Goal: Task Accomplishment & Management: Use online tool/utility

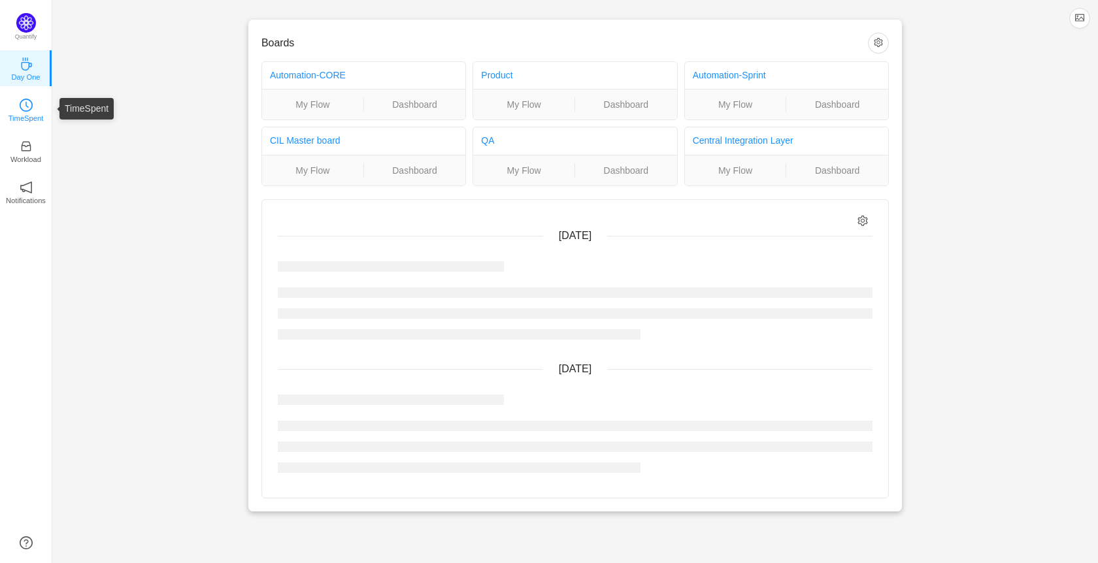
click at [28, 111] on icon "icon: clock-circle" at bounding box center [26, 105] width 13 height 13
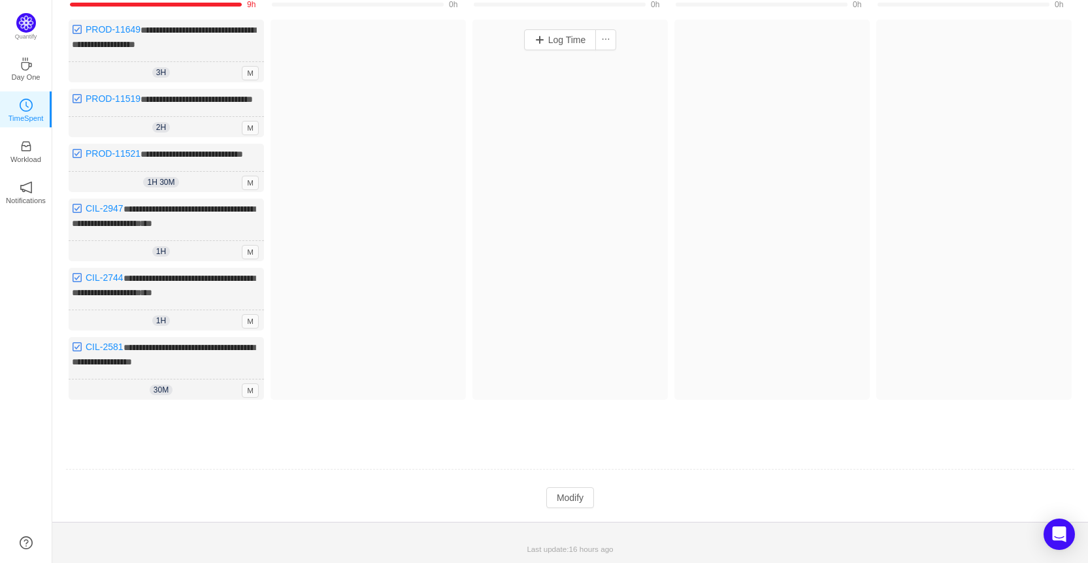
scroll to position [152, 0]
click at [588, 499] on button "Modify" at bounding box center [570, 497] width 48 height 21
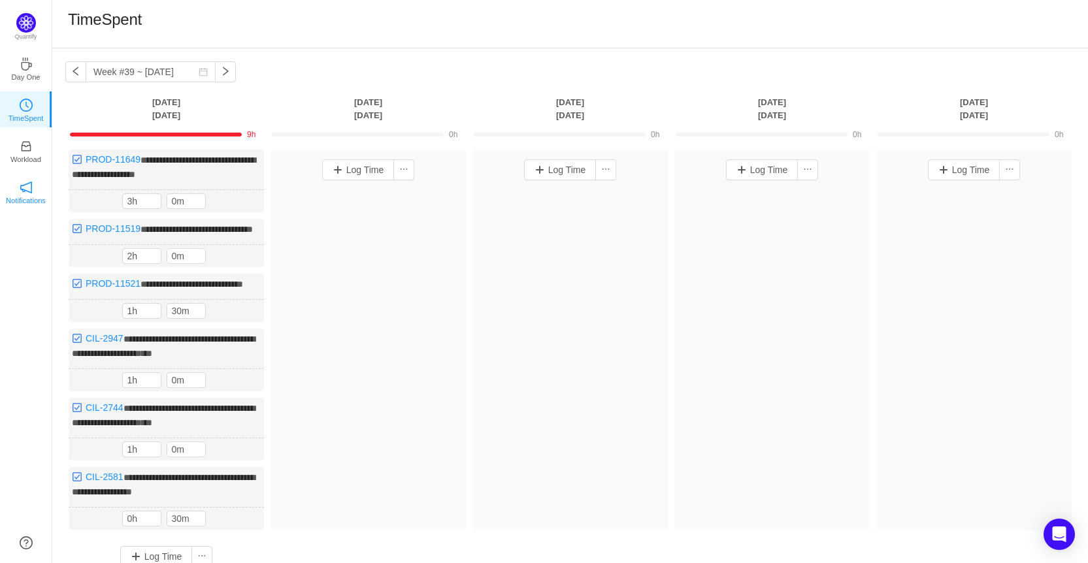
scroll to position [0, 0]
click at [342, 173] on button "Log Time" at bounding box center [358, 170] width 73 height 21
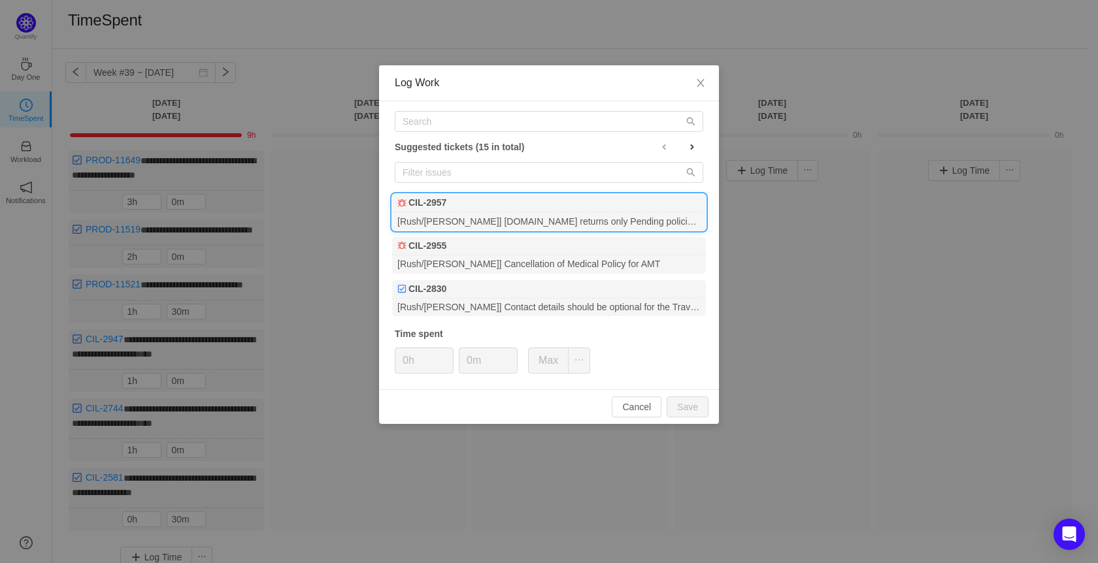
click at [461, 206] on div "CIL-2957" at bounding box center [549, 203] width 314 height 18
type input "1h"
click at [445, 355] on icon "icon: up" at bounding box center [446, 356] width 5 height 5
click at [469, 359] on input "0m" at bounding box center [488, 360] width 58 height 25
type input "30m"
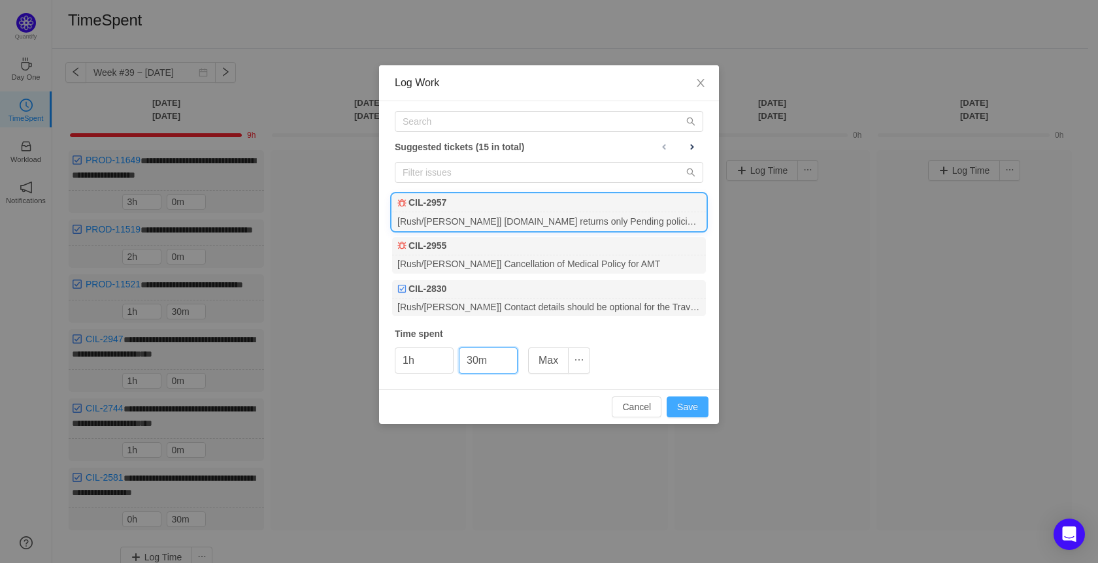
click at [696, 408] on button "Save" at bounding box center [688, 407] width 42 height 21
type input "0h"
type input "0m"
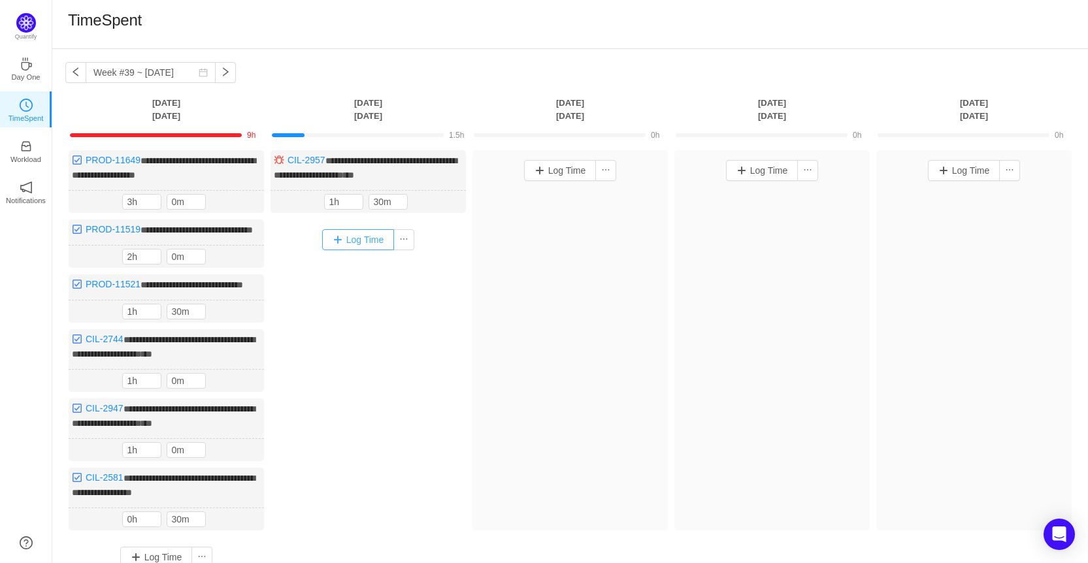
click at [367, 239] on button "Log Time" at bounding box center [358, 239] width 73 height 21
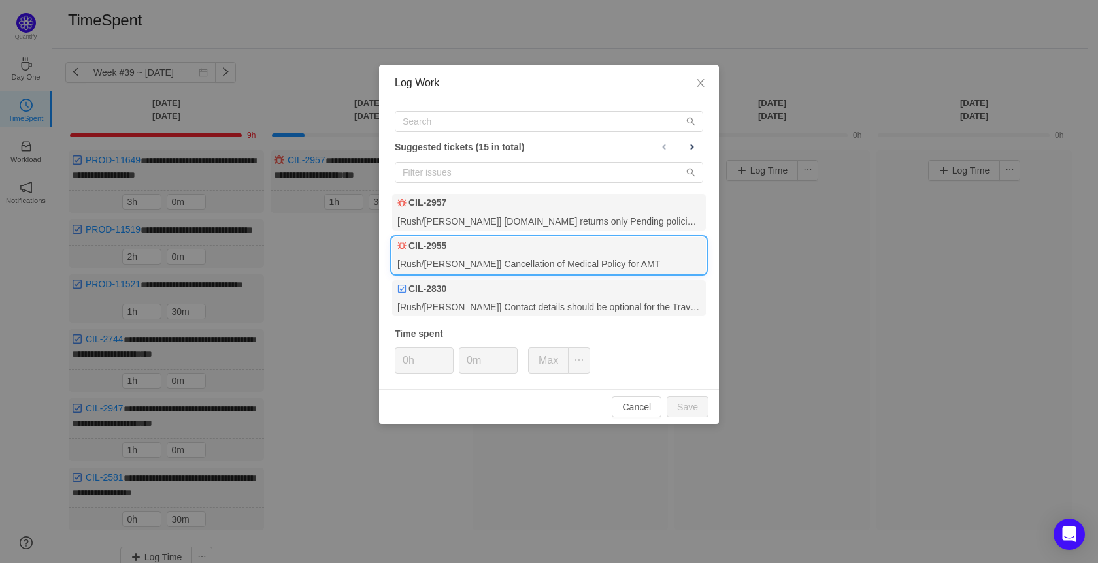
click at [636, 268] on div "[Rush/[PERSON_NAME]] Cancellation of Medical Policy for AMT" at bounding box center [549, 265] width 314 height 18
click at [463, 361] on input "0m" at bounding box center [488, 360] width 58 height 25
click at [685, 401] on button "Save" at bounding box center [688, 407] width 42 height 21
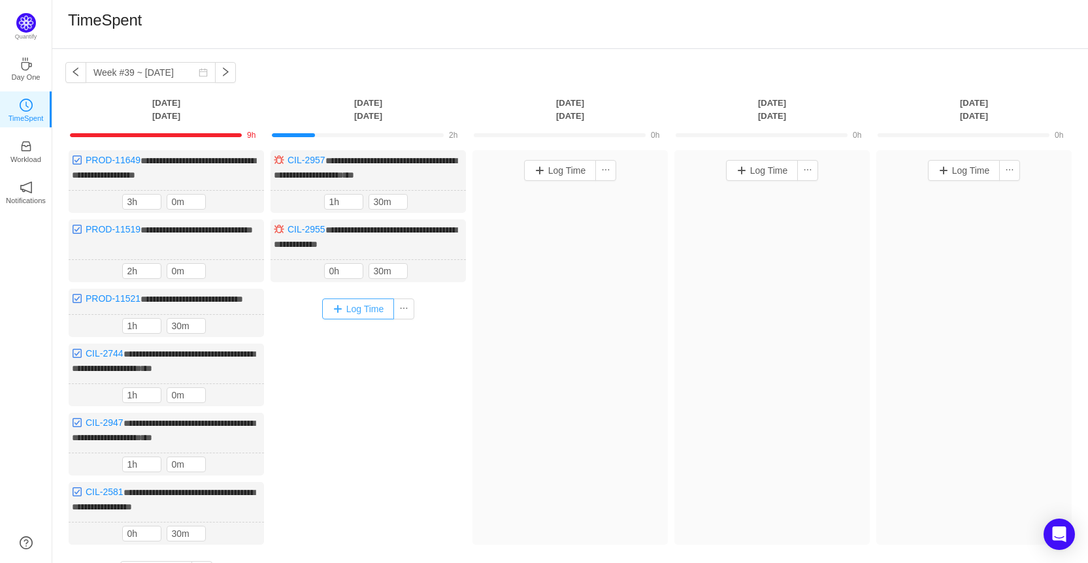
click at [354, 303] on button "Log Time" at bounding box center [358, 309] width 73 height 21
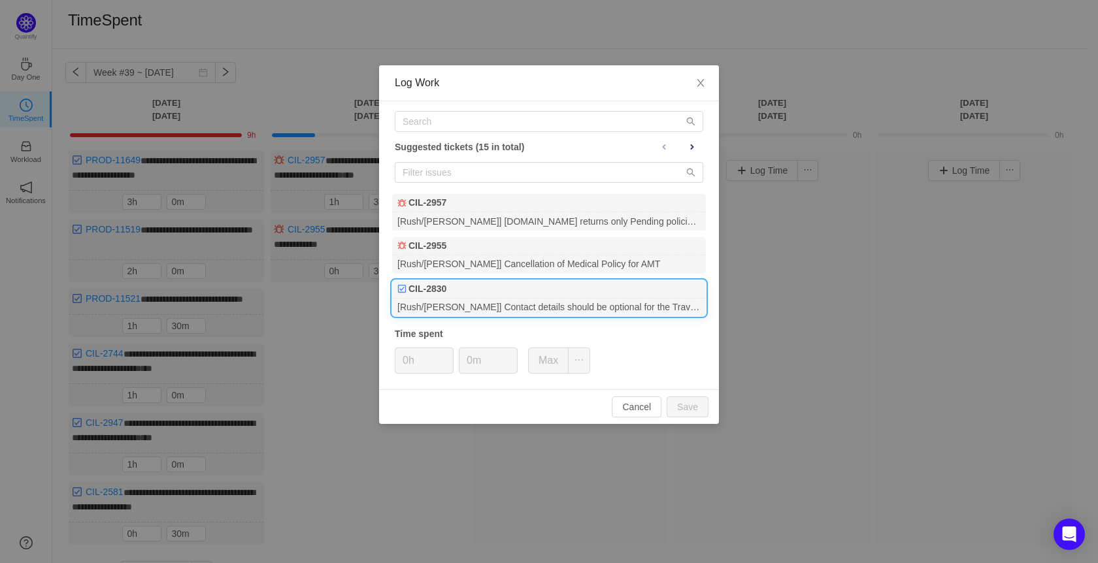
click at [545, 310] on div "[Rush/[PERSON_NAME]] Contact details should be optional for the Travellers" at bounding box center [549, 308] width 314 height 18
click at [464, 367] on input "0m" at bounding box center [488, 360] width 58 height 25
click at [688, 410] on button "Save" at bounding box center [688, 407] width 42 height 21
type input "0m"
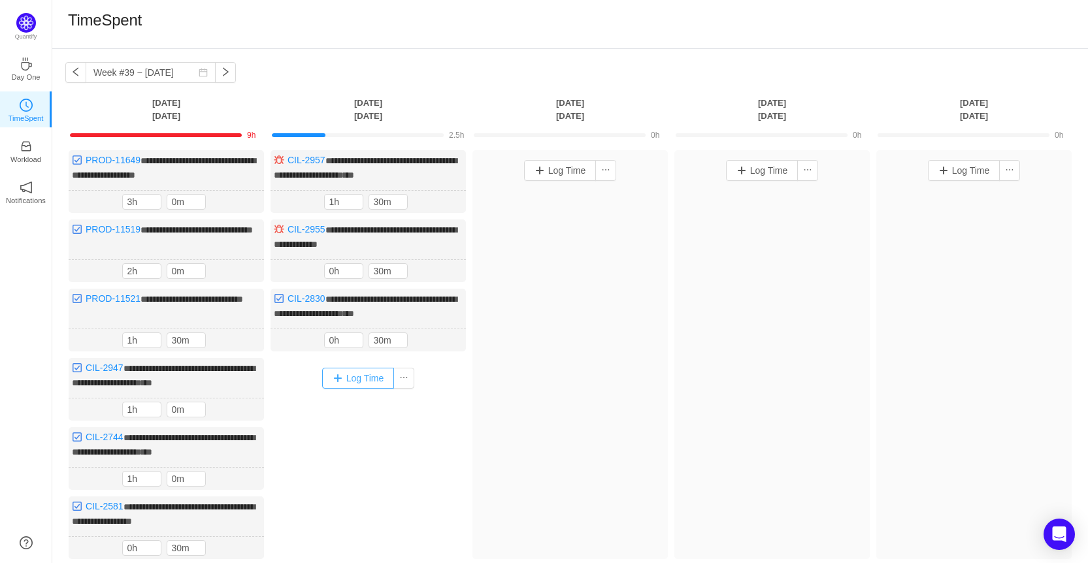
click at [369, 377] on button "Log Time" at bounding box center [358, 378] width 73 height 21
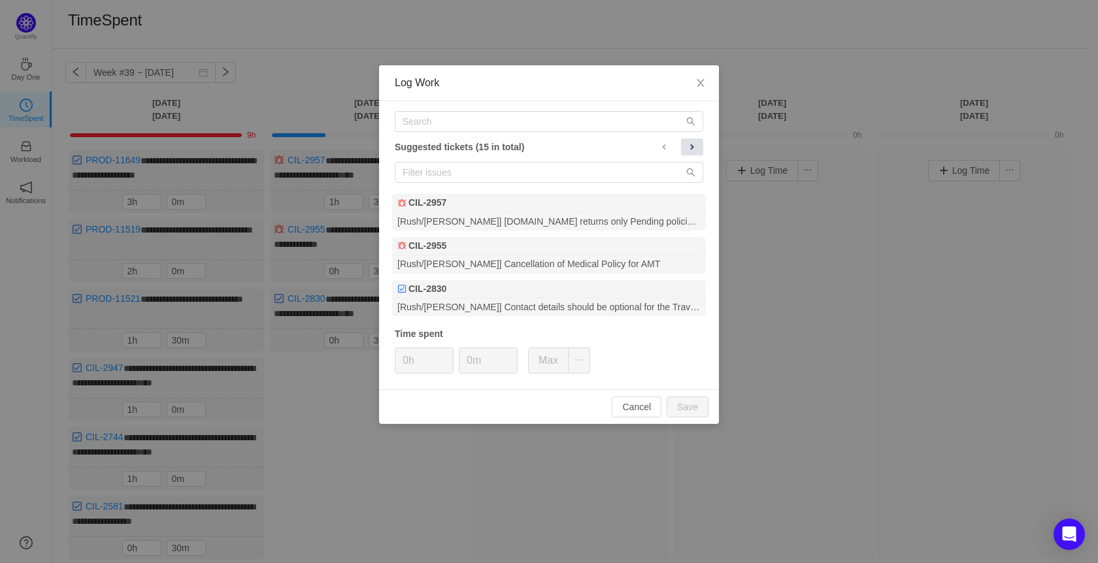
click at [697, 148] on button at bounding box center [692, 147] width 22 height 17
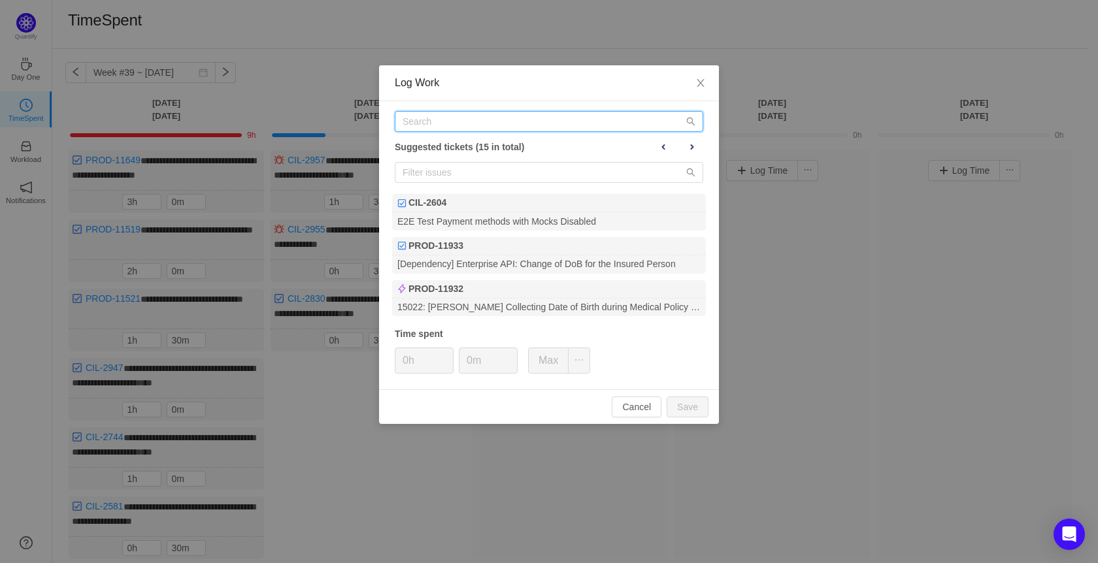
click at [499, 120] on input "text" at bounding box center [549, 121] width 308 height 21
paste input "PROD-11937"
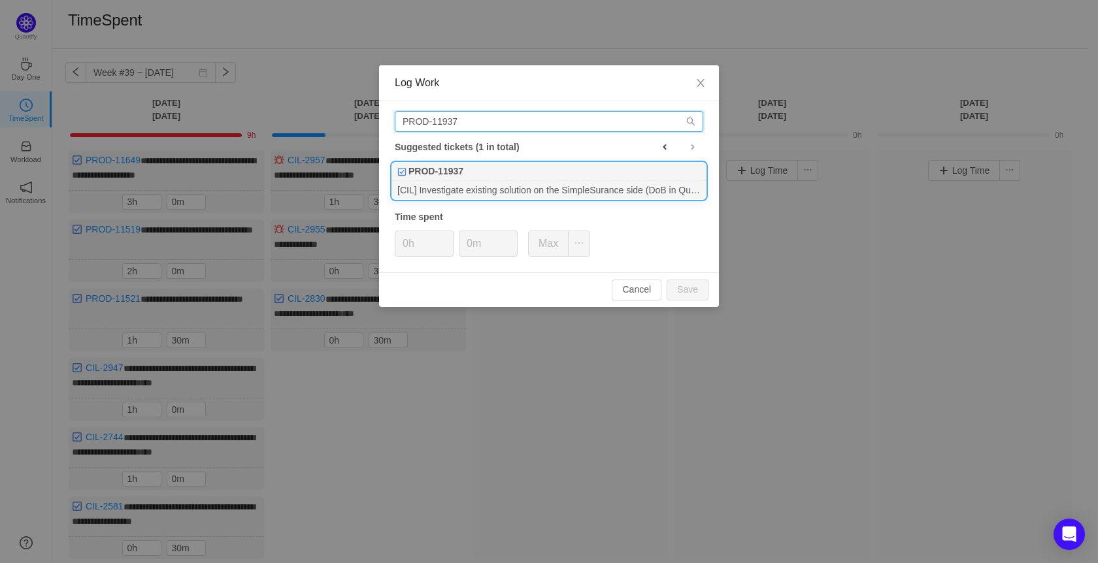
type input "PROD-11937"
click at [527, 190] on div "[CIL] Investigate existing solution on the SimpleSurance side (DoB in Quote&Buy…" at bounding box center [549, 190] width 314 height 18
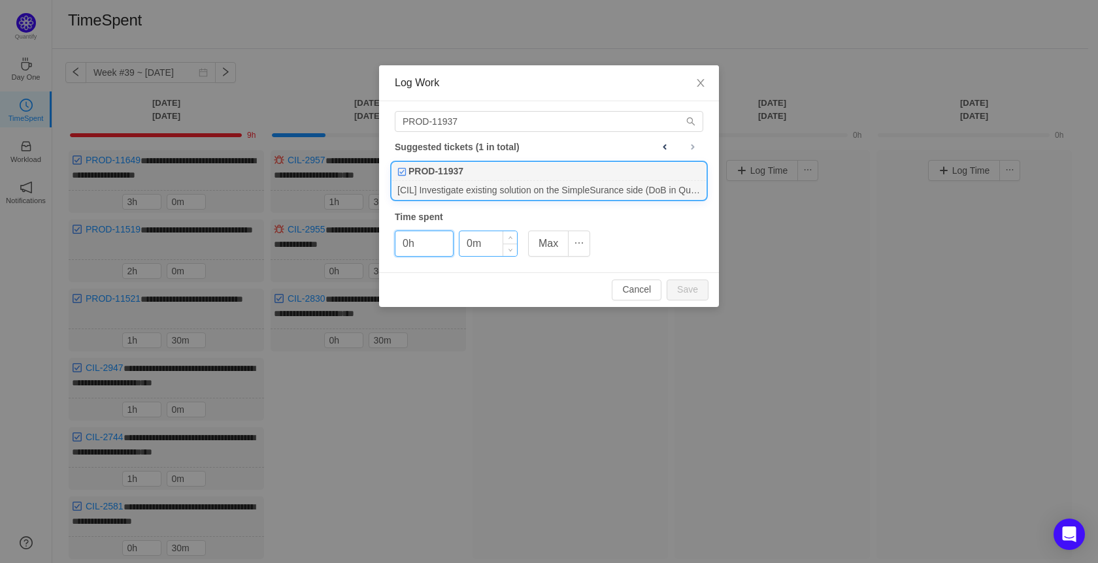
click at [464, 248] on input "0m" at bounding box center [488, 243] width 58 height 25
click at [706, 289] on button "Save" at bounding box center [688, 290] width 42 height 21
type input "0m"
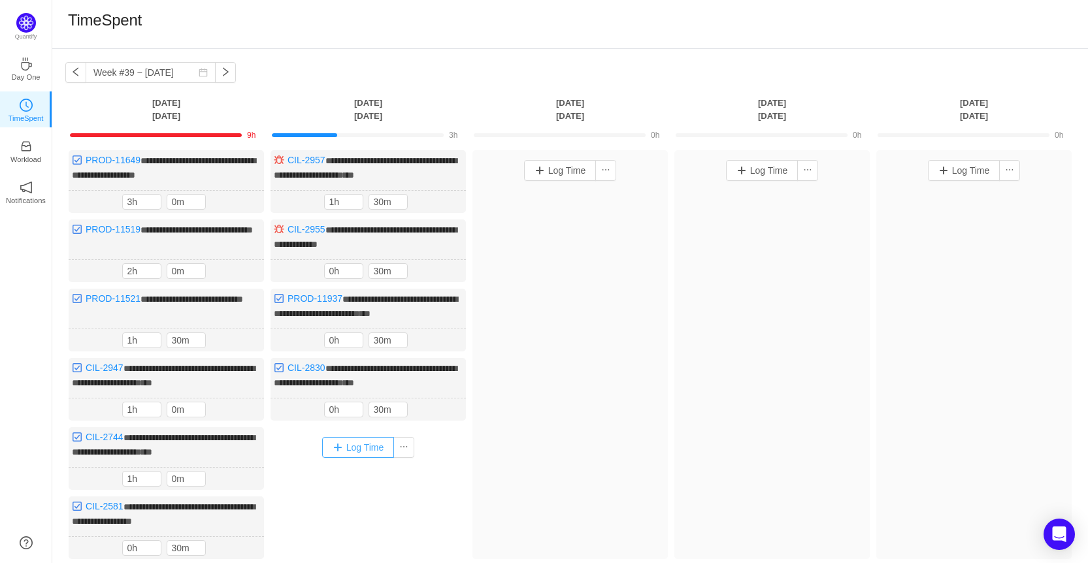
click at [372, 440] on button "Log Time" at bounding box center [358, 447] width 73 height 21
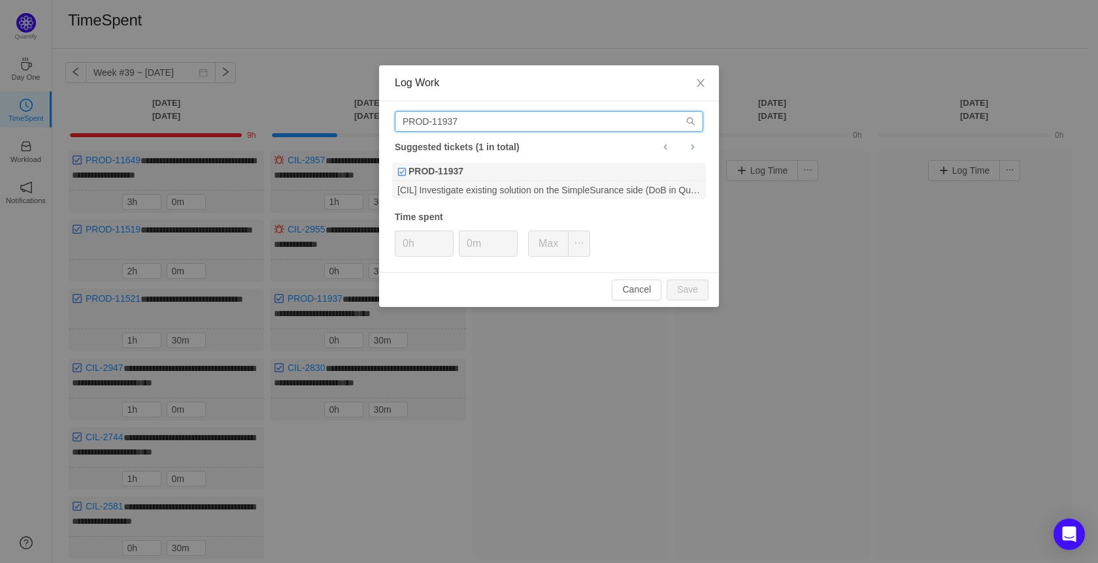
click at [491, 126] on input "PROD-11937" at bounding box center [549, 121] width 308 height 21
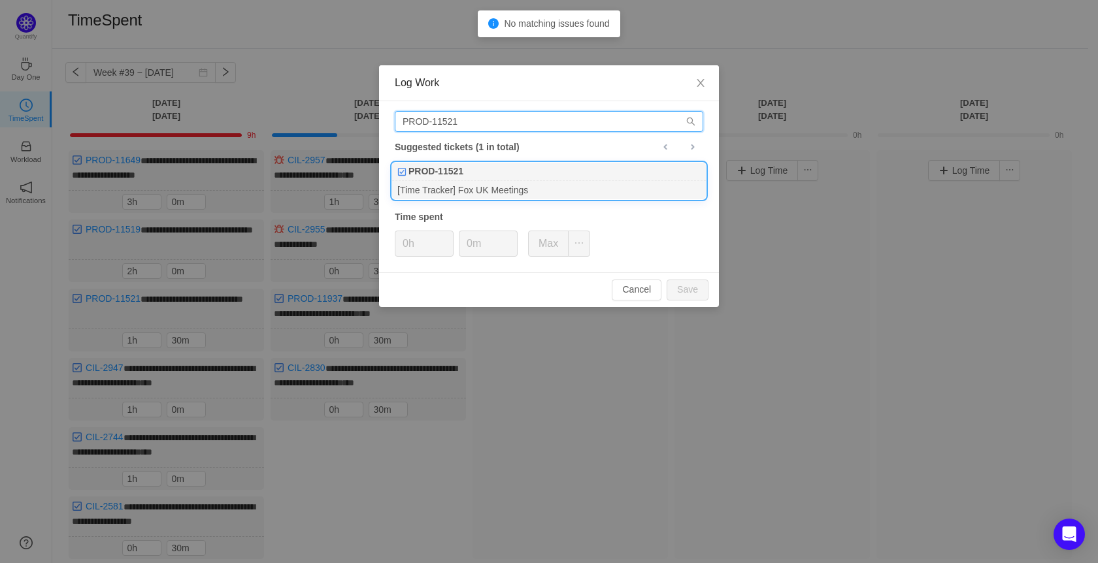
type input "PROD-11521"
click at [499, 188] on div "[Time Tracker] Fox UK Meetings" at bounding box center [549, 190] width 314 height 18
click at [443, 239] on span "Increase Value" at bounding box center [446, 238] width 14 height 15
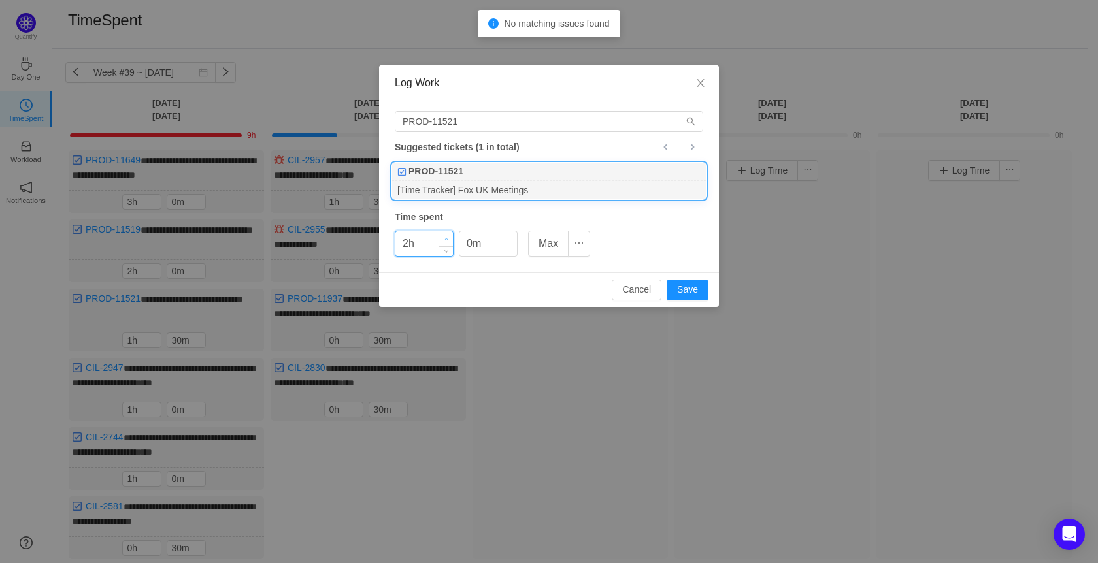
click at [443, 239] on span "Increase Value" at bounding box center [446, 238] width 14 height 15
click at [705, 291] on button "Save" at bounding box center [688, 290] width 42 height 21
type input "0h"
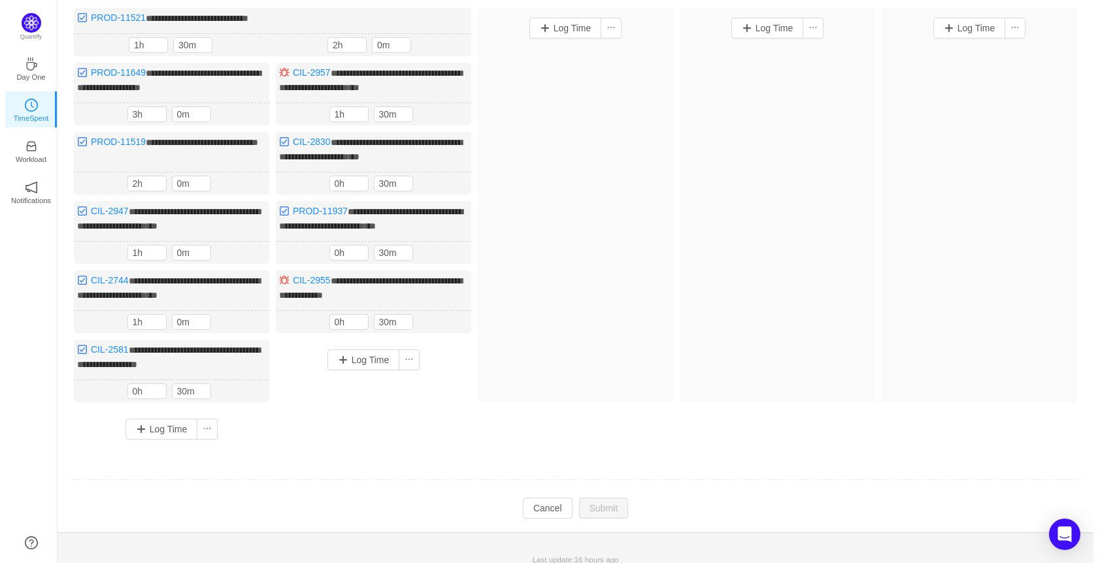
scroll to position [146, 0]
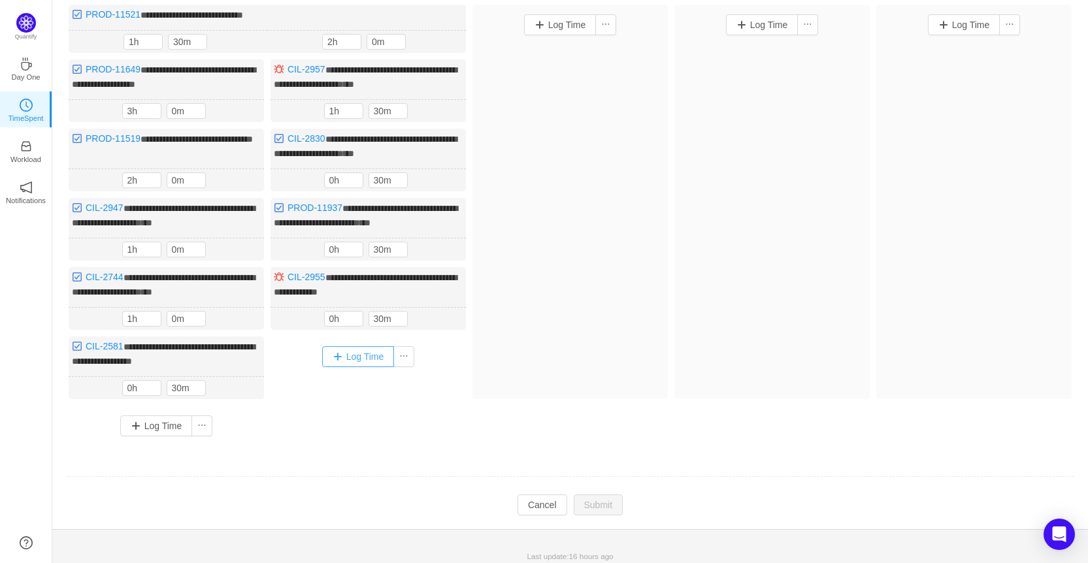
click at [364, 355] on button "Log Time" at bounding box center [358, 356] width 73 height 21
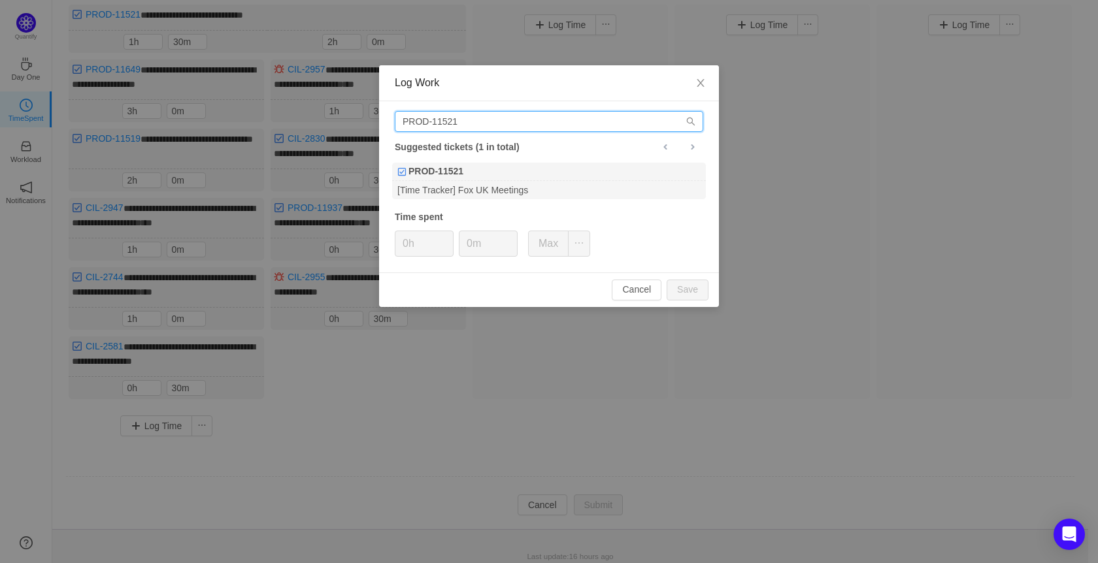
click at [464, 126] on input "PROD-11521" at bounding box center [549, 121] width 308 height 21
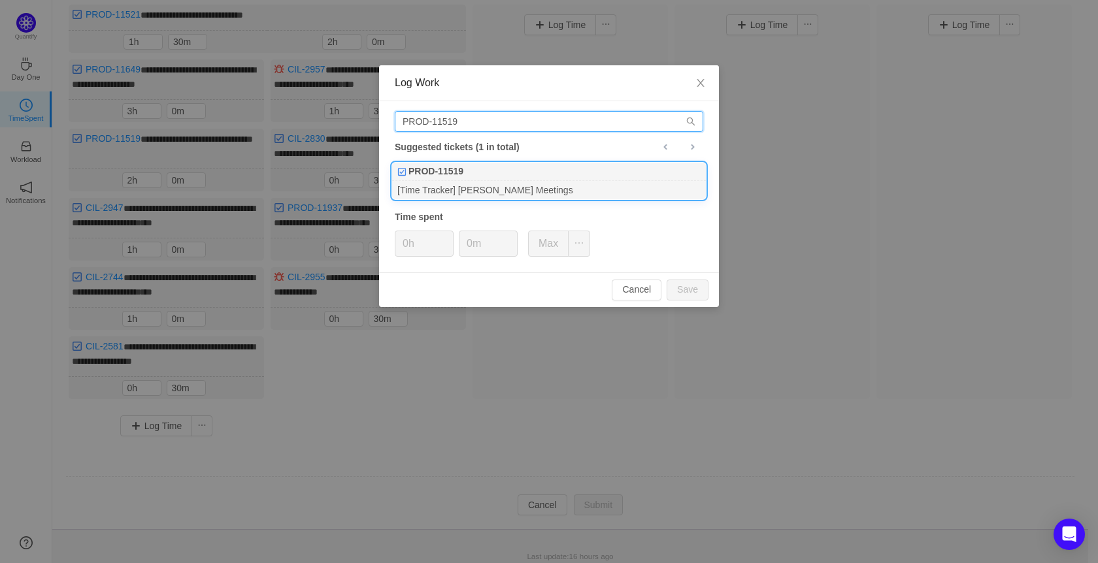
type input "PROD-11519"
click at [482, 177] on div "PROD-11519" at bounding box center [549, 172] width 314 height 18
type input "1h"
click at [445, 237] on icon "icon: up" at bounding box center [446, 239] width 5 height 5
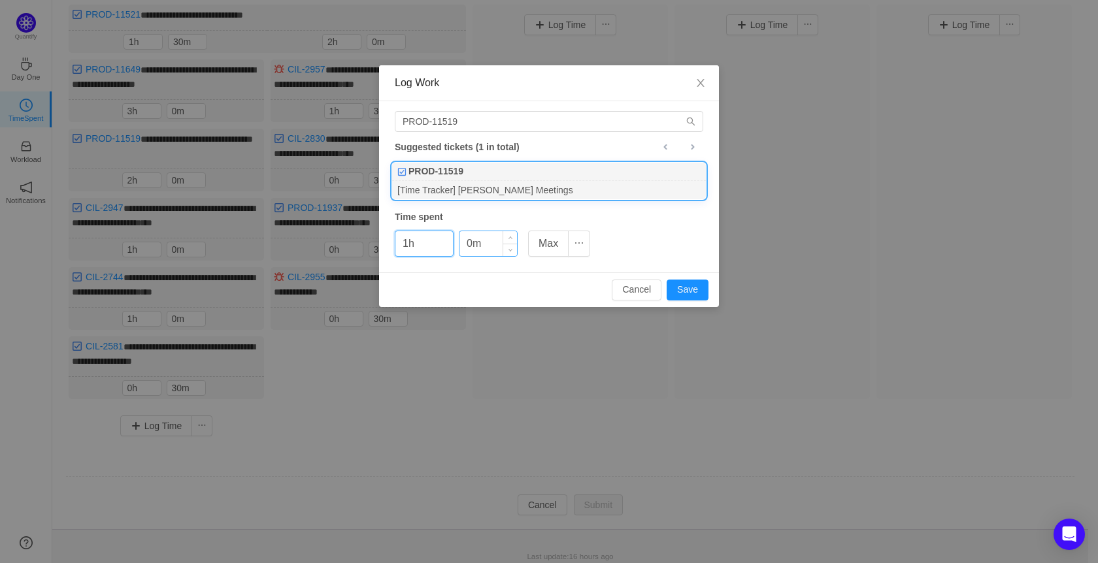
click at [465, 246] on input "0m" at bounding box center [488, 243] width 58 height 25
type input "30m"
click at [674, 287] on button "Save" at bounding box center [688, 290] width 42 height 21
type input "0h"
type input "0m"
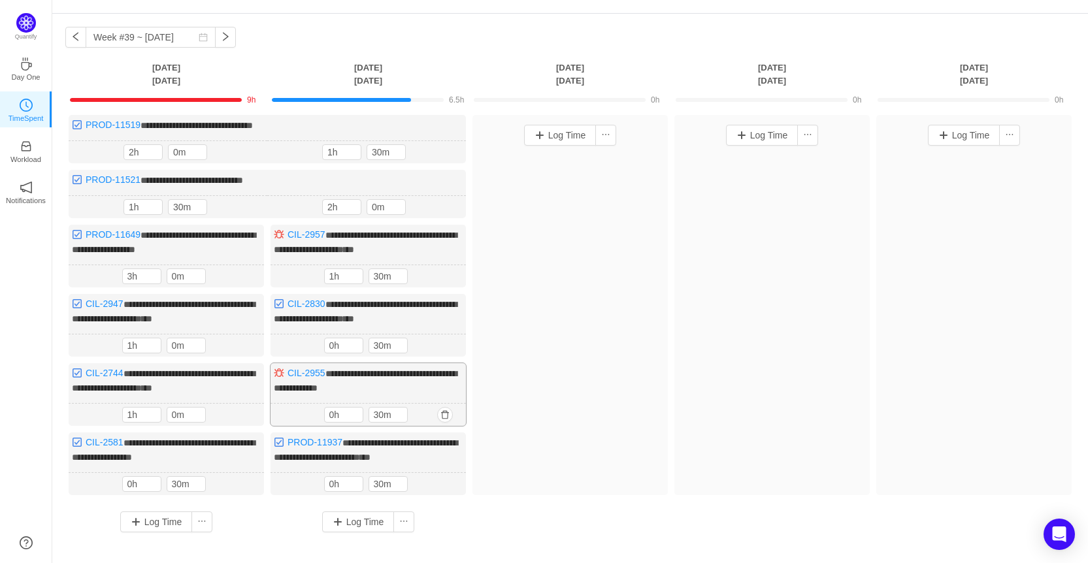
scroll to position [67, 0]
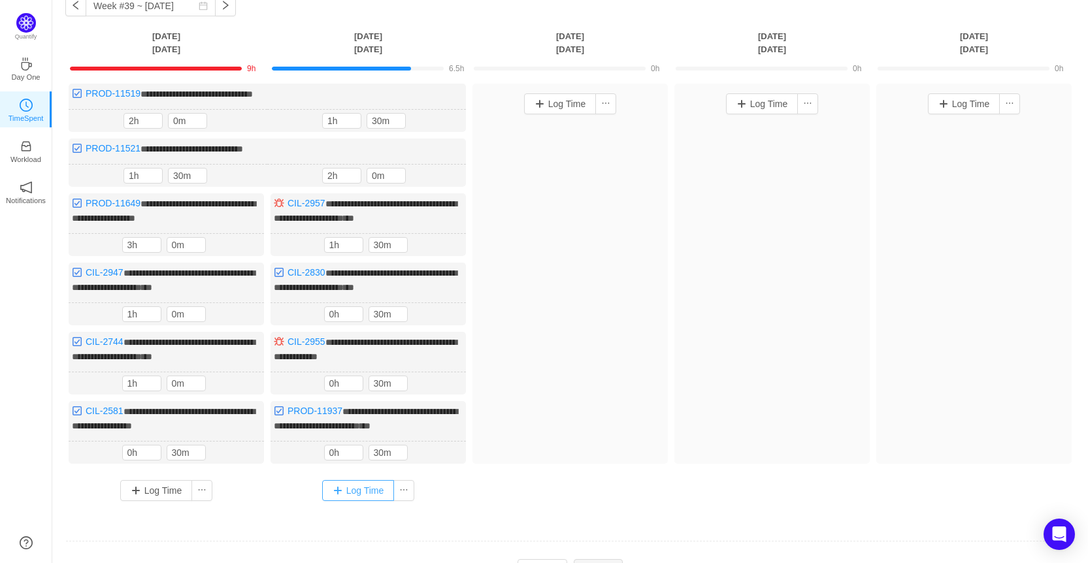
click at [354, 487] on button "Log Time" at bounding box center [358, 490] width 73 height 21
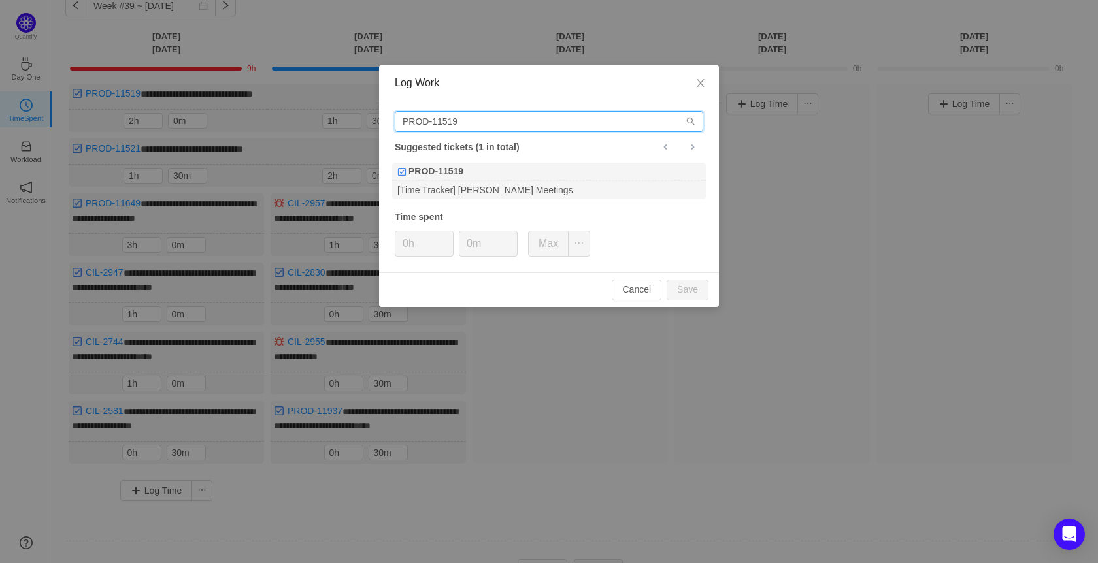
drag, startPoint x: 466, startPoint y: 125, endPoint x: 322, endPoint y: 117, distance: 144.7
click at [322, 117] on div "Log Work PROD-11519 Suggested tickets (1 in total) PROD-11519 [Time Tracker] [P…" at bounding box center [549, 281] width 1098 height 563
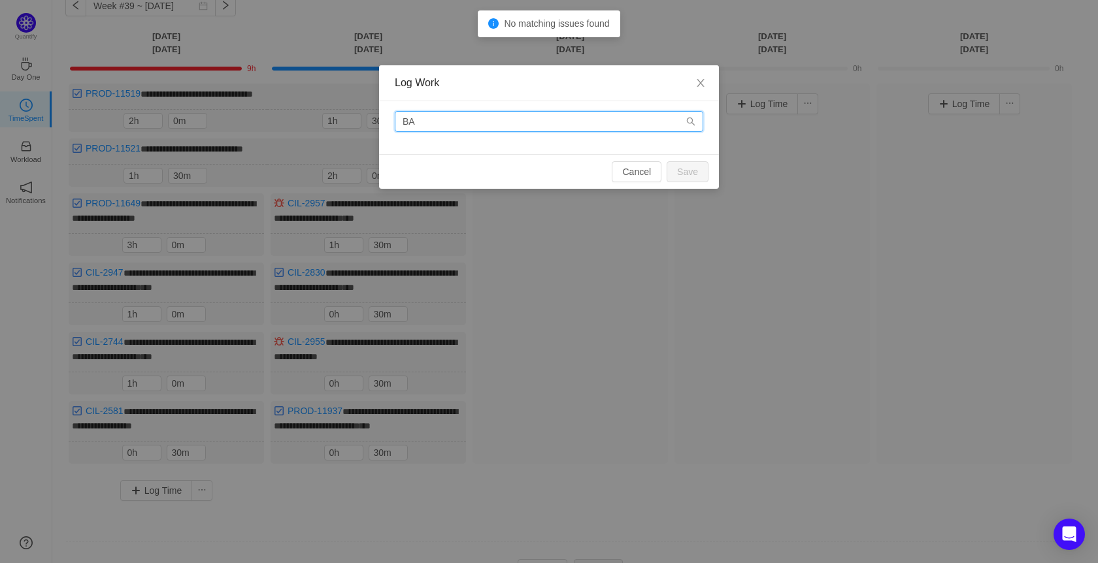
type input "B"
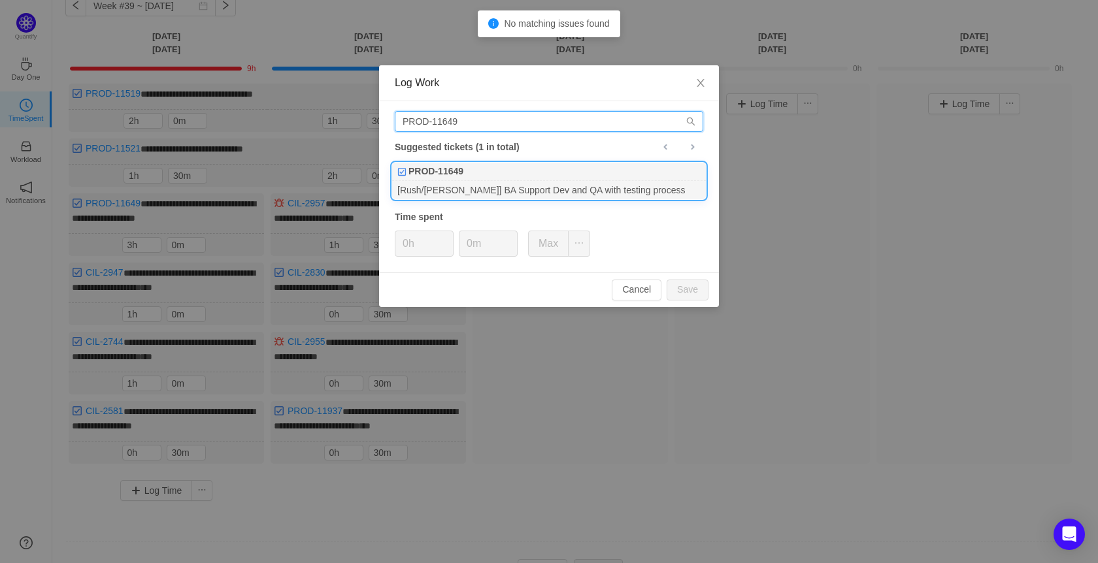
type input "PROD-11649"
click at [490, 195] on div "[Rush/[PERSON_NAME]] BA Support Dev and QA with testing process" at bounding box center [549, 190] width 314 height 18
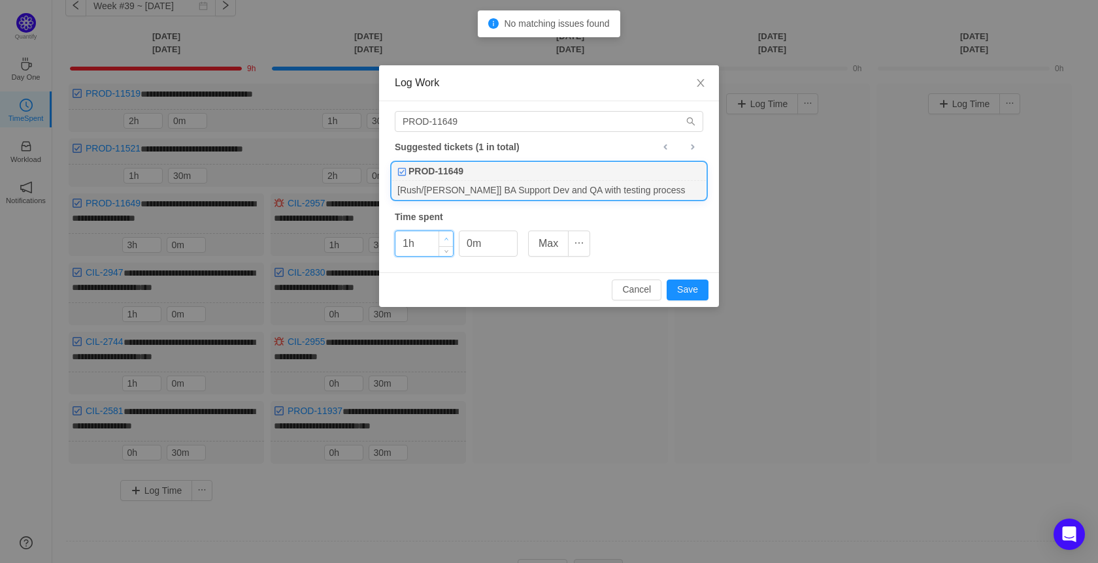
click at [446, 238] on icon "icon: up" at bounding box center [446, 239] width 5 height 5
click at [689, 288] on button "Save" at bounding box center [688, 290] width 42 height 21
type input "0h"
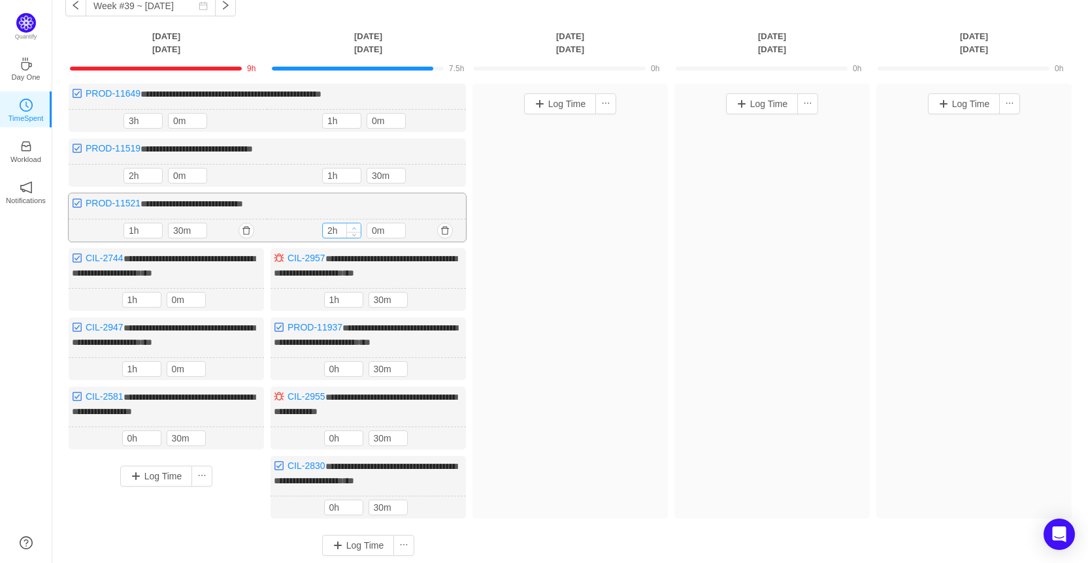
type input "3h"
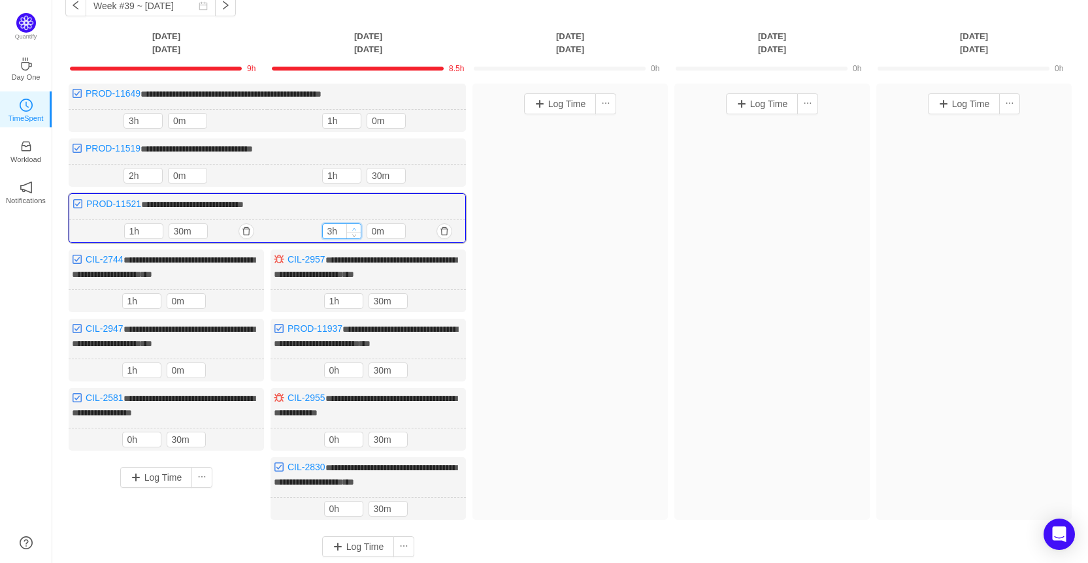
click at [350, 224] on span "Increase Value" at bounding box center [354, 228] width 14 height 8
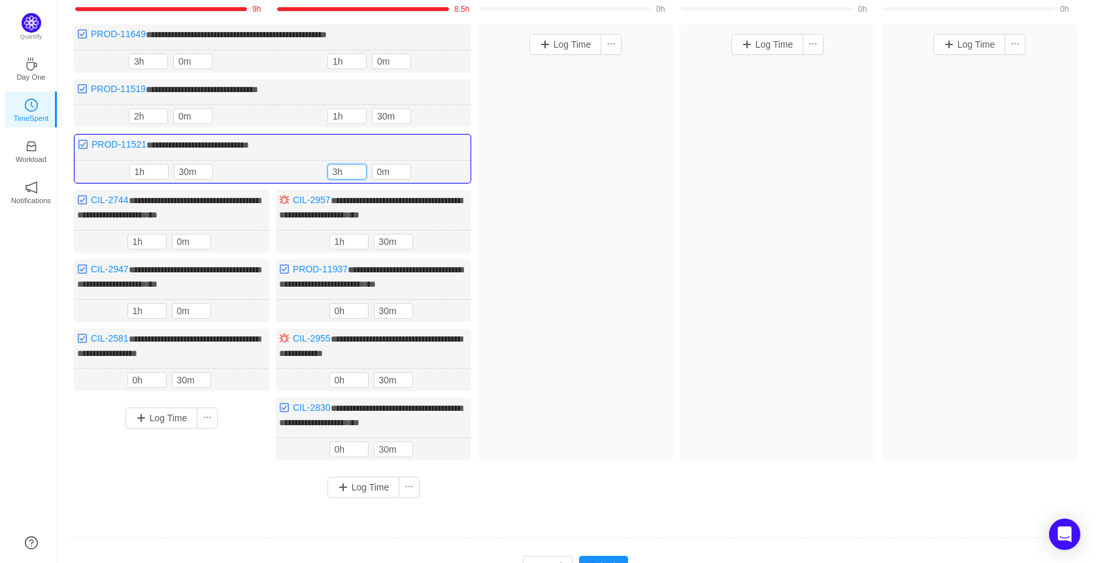
scroll to position [188, 0]
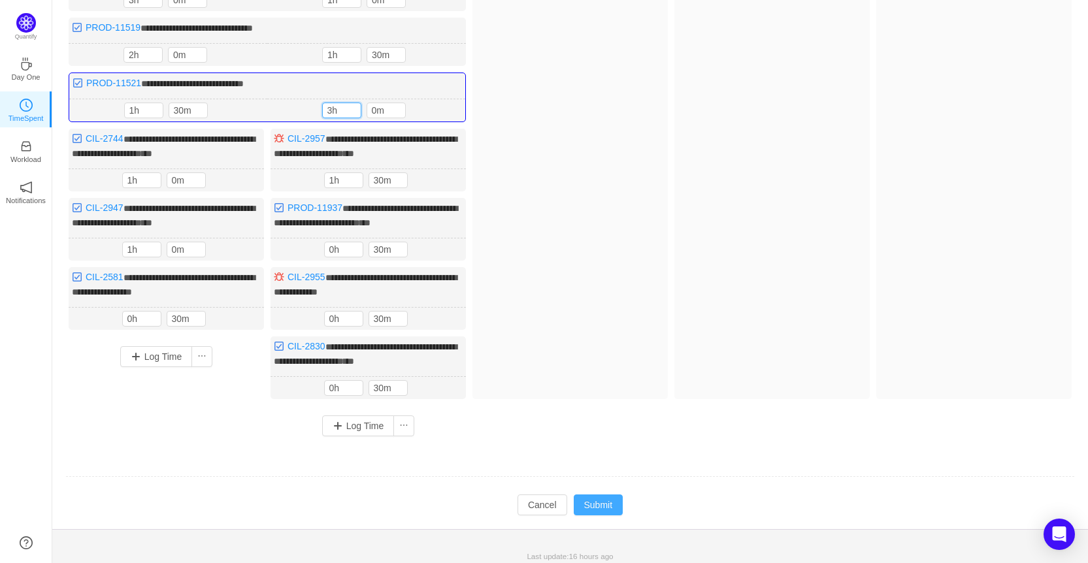
click at [602, 495] on button "Submit" at bounding box center [599, 505] width 50 height 21
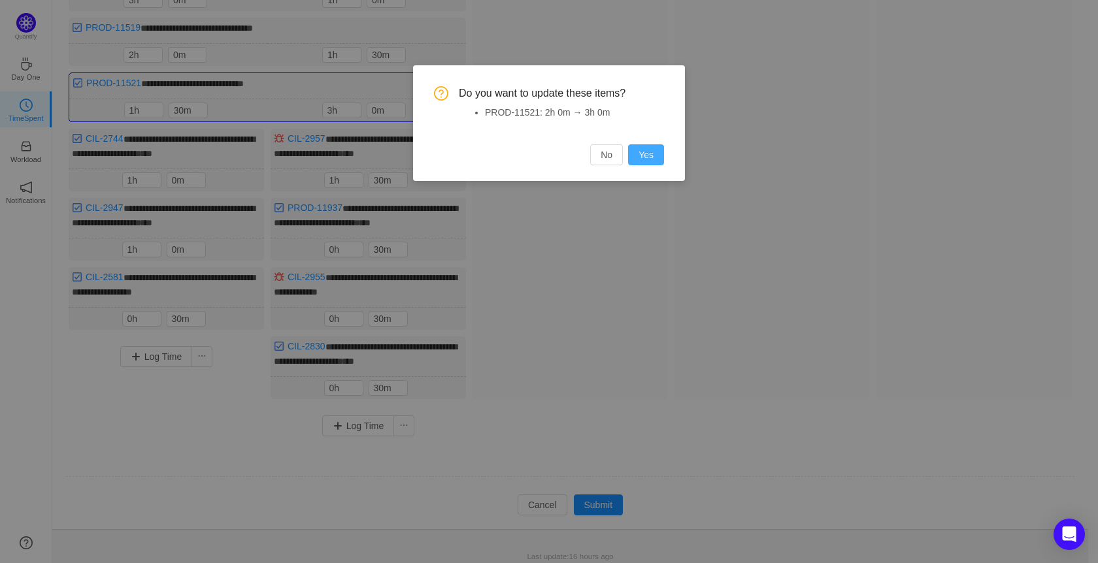
click at [650, 153] on button "Yes" at bounding box center [646, 154] width 36 height 21
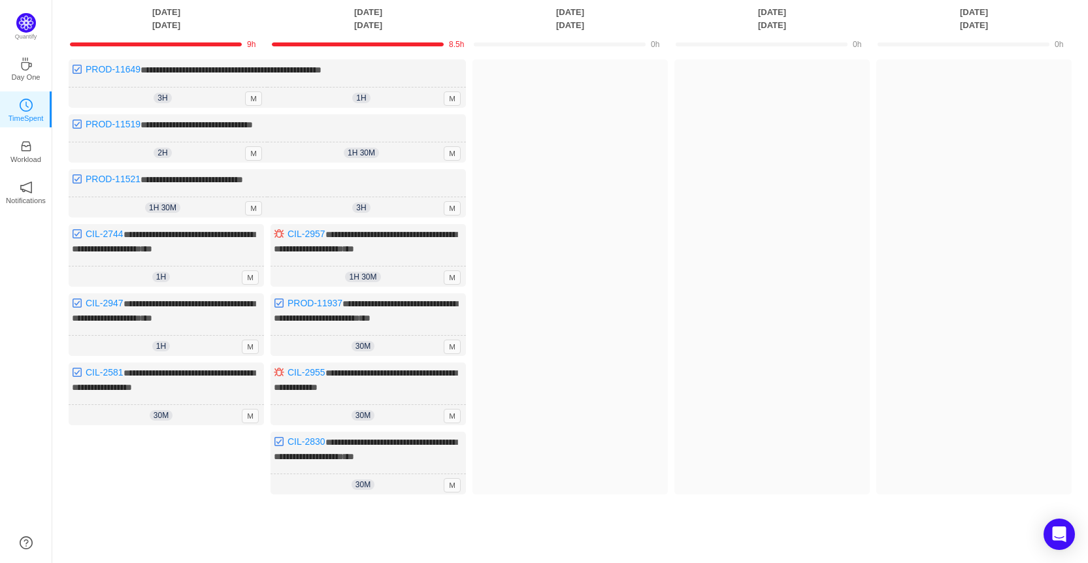
scroll to position [0, 0]
